Goal: Task Accomplishment & Management: Use online tool/utility

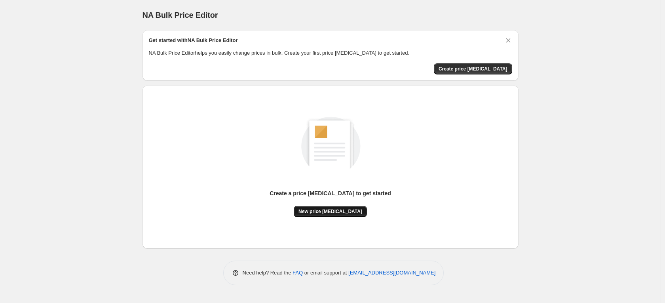
click at [324, 212] on span "New price [MEDICAL_DATA]" at bounding box center [331, 211] width 64 height 6
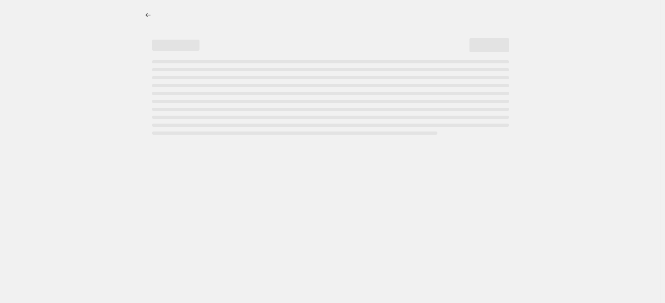
select select "percentage"
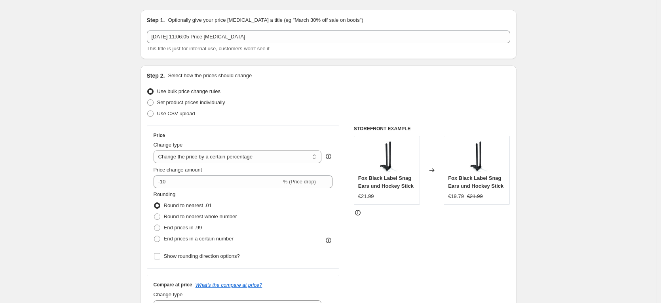
scroll to position [36, 0]
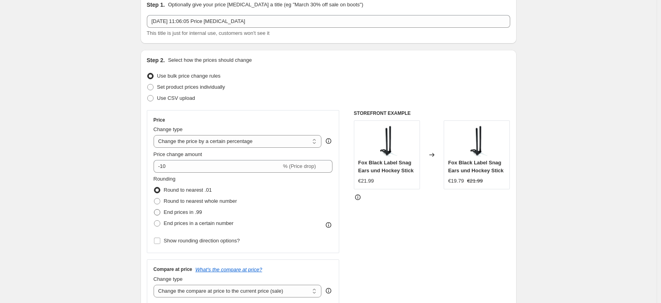
click at [160, 213] on span at bounding box center [157, 212] width 6 height 6
click at [154, 210] on input "End prices in .99" at bounding box center [154, 209] width 0 height 0
radio input "true"
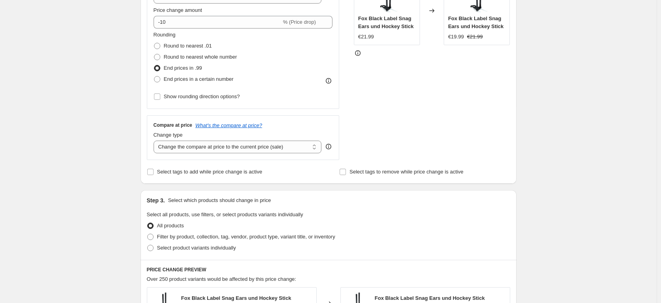
scroll to position [185, 0]
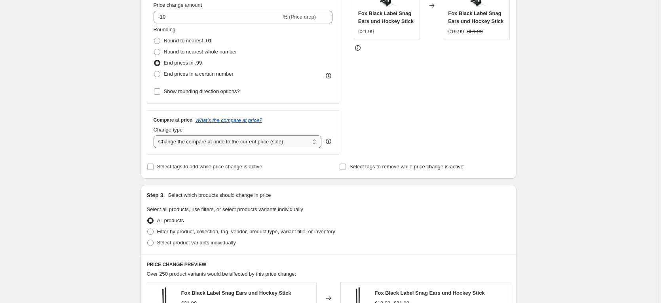
select select "no_change"
click at [104, 173] on div "Create new price change job. This page is ready Create new price change job Dra…" at bounding box center [328, 213] width 657 height 797
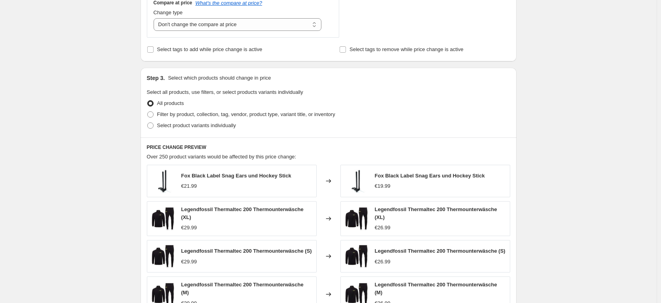
scroll to position [297, 0]
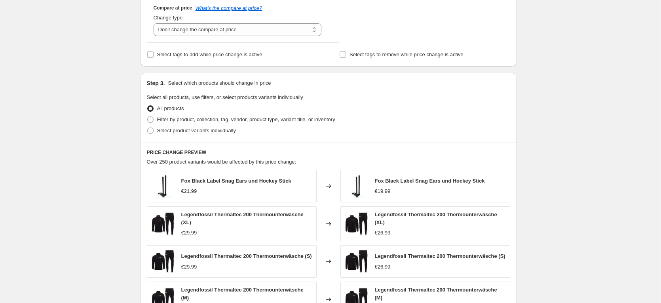
click at [95, 105] on div "Create new price change job. This page is ready Create new price change job Dra…" at bounding box center [328, 101] width 657 height 797
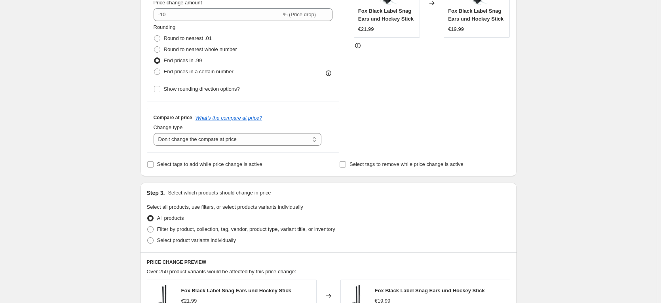
scroll to position [198, 0]
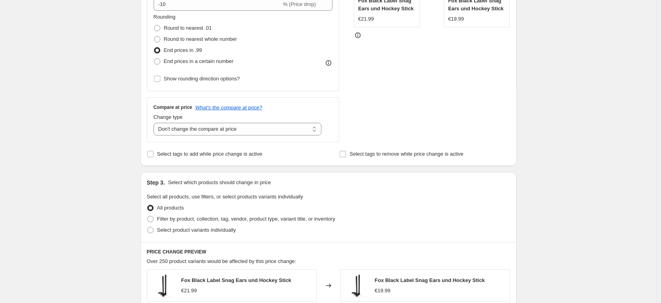
click at [115, 135] on div "Create new price change job. This page is ready Create new price change job Dra…" at bounding box center [328, 200] width 657 height 797
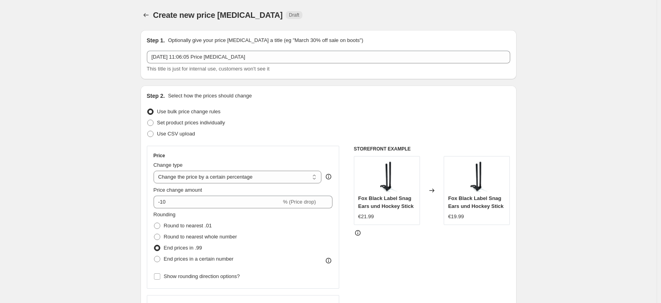
scroll to position [5, 0]
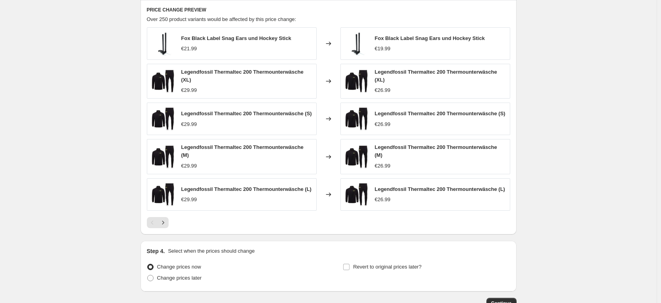
scroll to position [499, 0]
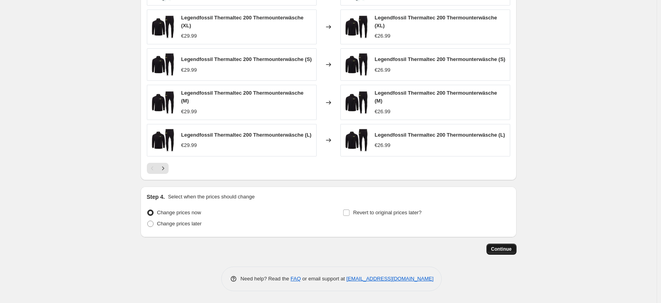
click at [501, 252] on span "Continue" at bounding box center [502, 249] width 21 height 6
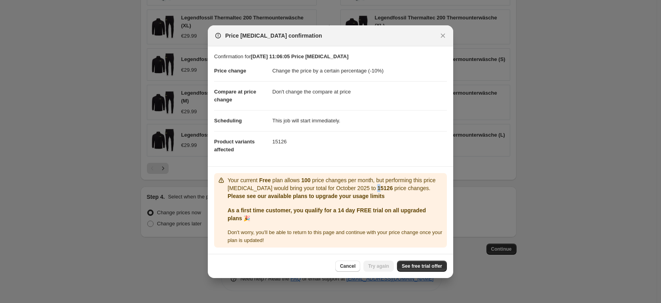
drag, startPoint x: 384, startPoint y: 191, endPoint x: 388, endPoint y: 190, distance: 4.0
click at [385, 190] on b "15126" at bounding box center [384, 188] width 15 height 6
click at [376, 194] on p "Please see our available plans to upgrade your usage limits" at bounding box center [336, 196] width 216 height 8
click at [415, 262] on link "See free trial offer" at bounding box center [422, 266] width 50 height 11
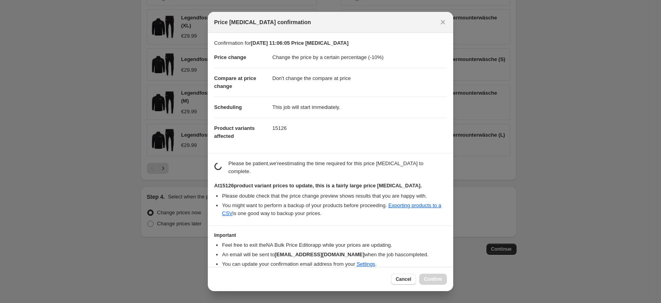
click at [368, 196] on li "Please double check that the price change preview shows results that you are ha…" at bounding box center [334, 196] width 225 height 8
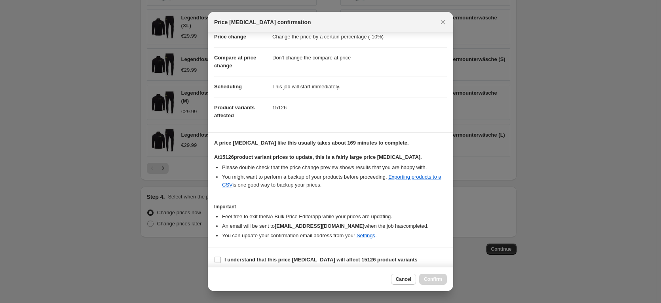
scroll to position [25, 0]
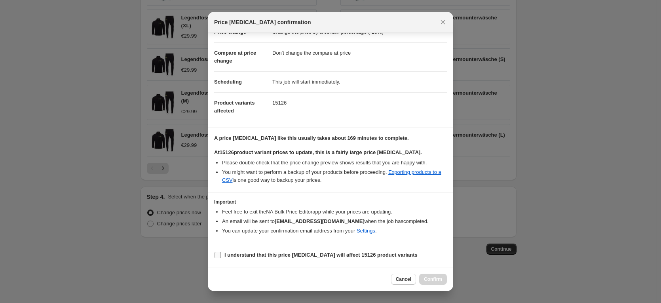
click at [234, 254] on b "I understand that this price change job will affect 15126 product variants" at bounding box center [321, 255] width 193 height 6
click at [221, 254] on input "I understand that this price change job will affect 15126 product variants" at bounding box center [218, 255] width 6 height 6
checkbox input "true"
click at [297, 187] on section "A price change job like this usually takes about 169 minutes to complete. At 15…" at bounding box center [331, 160] width 246 height 64
drag, startPoint x: 327, startPoint y: 141, endPoint x: 339, endPoint y: 141, distance: 12.3
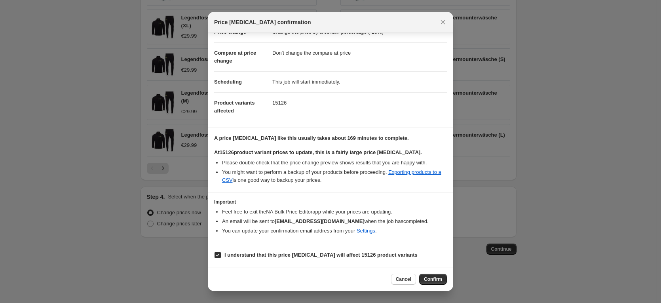
click at [339, 141] on p "A price change job like this usually takes about 169 minutes to complete." at bounding box center [330, 138] width 233 height 8
drag, startPoint x: 335, startPoint y: 142, endPoint x: 344, endPoint y: 142, distance: 9.1
click at [346, 143] on div "A price change job like this usually takes about 169 minutes to complete. At 15…" at bounding box center [330, 159] width 233 height 50
drag, startPoint x: 333, startPoint y: 138, endPoint x: 351, endPoint y: 139, distance: 17.9
click at [351, 139] on b "A price change job like this usually takes about 169 minutes to complete." at bounding box center [311, 138] width 195 height 6
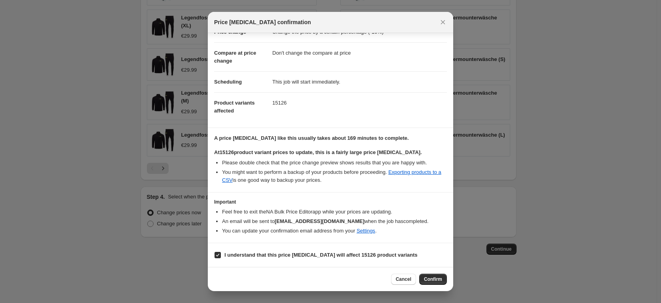
click at [334, 174] on li "You might want to perform a backup of your products before proceeding. Exportin…" at bounding box center [334, 176] width 225 height 16
click at [431, 273] on div "Cancel Confirm" at bounding box center [331, 279] width 246 height 24
click at [433, 277] on span "Confirm" at bounding box center [433, 279] width 18 height 6
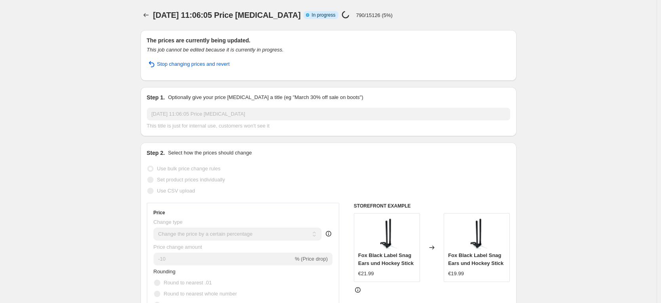
click at [418, 22] on div "1 Oct 2025 at 11:06:05 Price change job. This page is ready 1 Oct 2025 at 11:06…" at bounding box center [329, 15] width 376 height 30
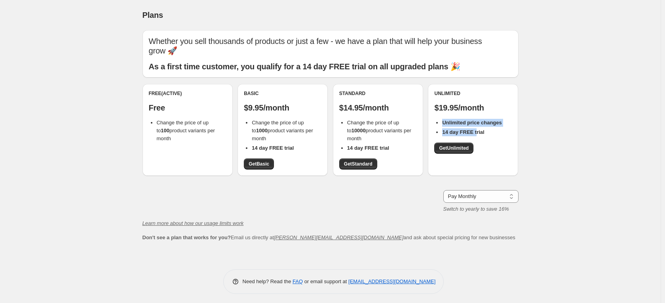
drag, startPoint x: 444, startPoint y: 114, endPoint x: 477, endPoint y: 122, distance: 33.9
click at [477, 122] on ul "Unlimited price changes 14 day FREE trial" at bounding box center [474, 127] width 78 height 17
click at [477, 129] on b "14 day FREE trial" at bounding box center [463, 132] width 42 height 6
click at [447, 145] on span "Get Unlimited" at bounding box center [454, 148] width 30 height 6
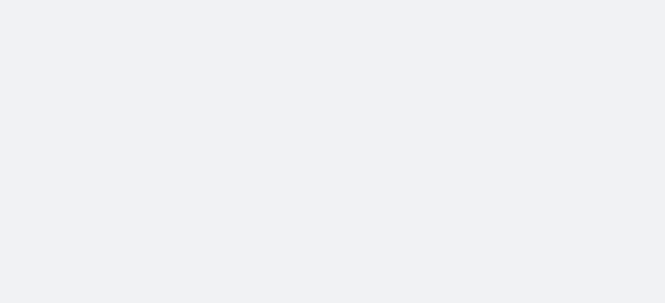
select select "percentage"
select select "no_change"
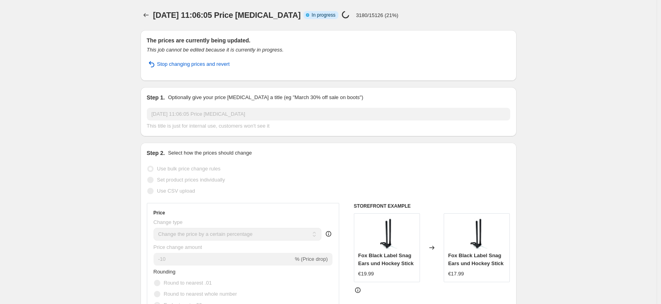
click at [375, 42] on h2 "The prices are currently being updated." at bounding box center [329, 40] width 364 height 8
click at [362, 6] on div "1 Oct 2025 at 11:06:05 Price change job. This page is ready 1 Oct 2025 at 11:06…" at bounding box center [329, 15] width 376 height 30
click at [421, 20] on div "1 Oct 2025 at 11:06:05 Price change job Info Partially complete In progress Pri…" at bounding box center [303, 15] width 301 height 11
